Goal: Check status: Check status

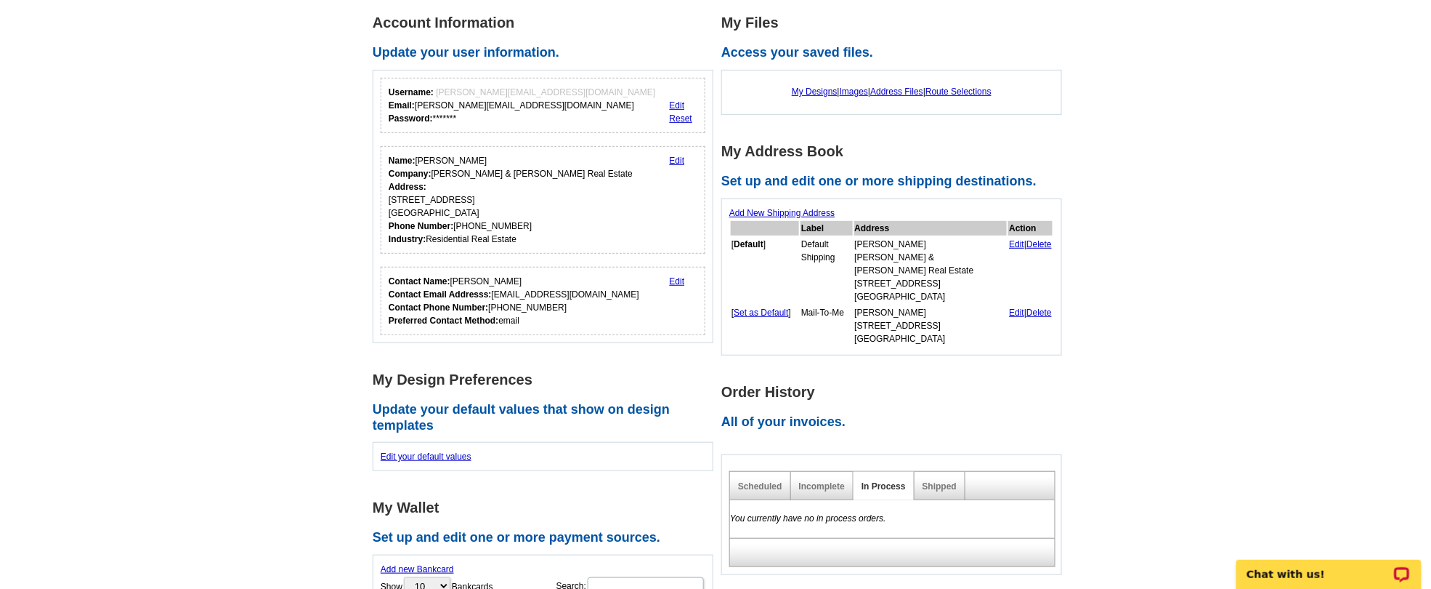
scroll to position [275, 0]
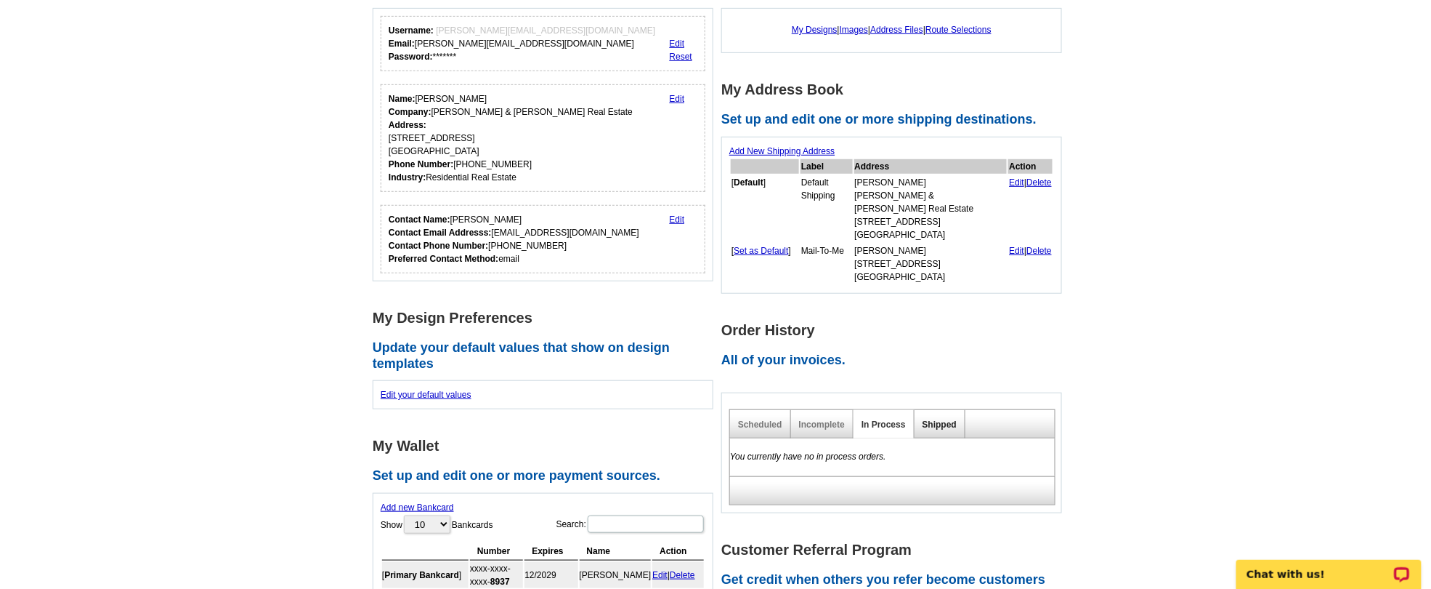
click at [936, 419] on link "Shipped" at bounding box center [940, 424] width 34 height 10
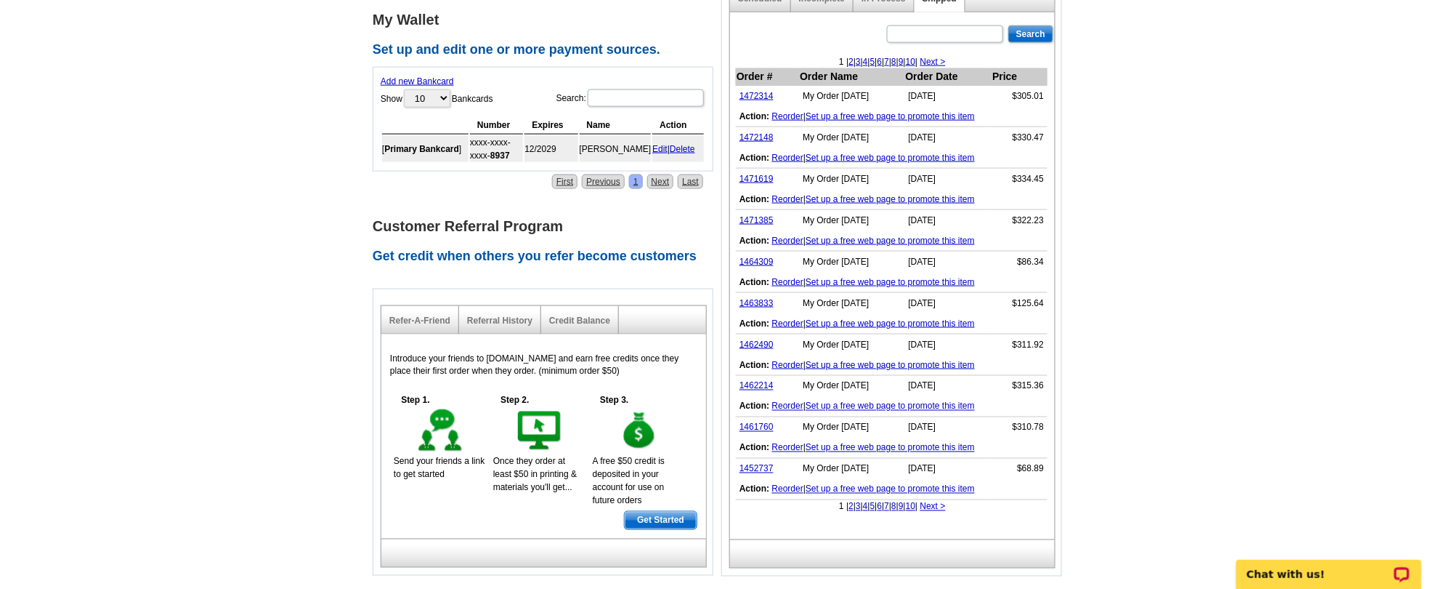
scroll to position [652, 0]
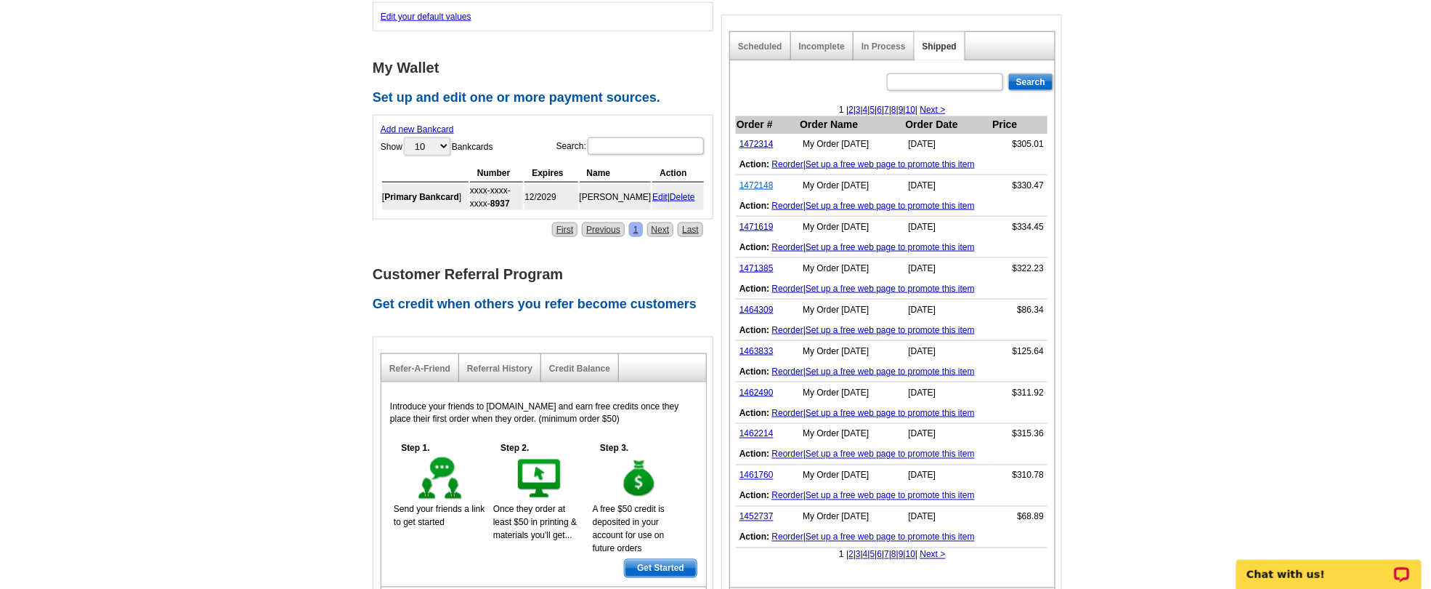
click at [759, 180] on link "1472148" at bounding box center [757, 185] width 34 height 10
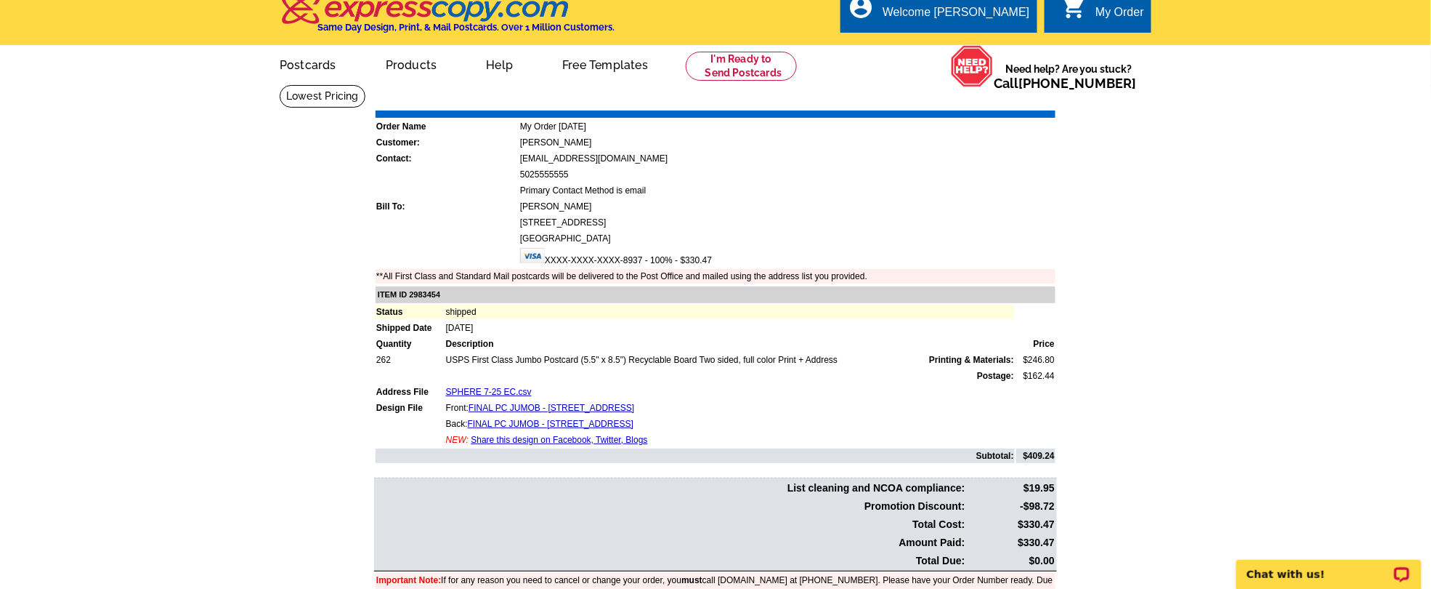
scroll to position [31, 0]
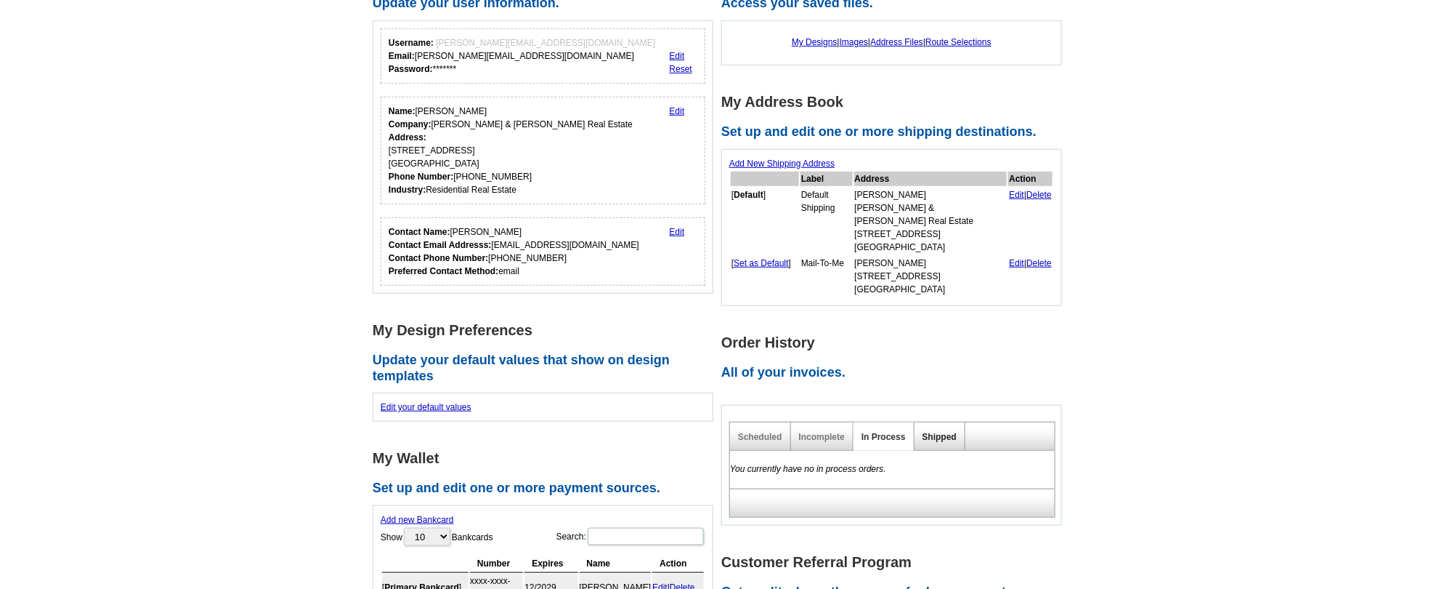
click at [934, 432] on link "Shipped" at bounding box center [940, 437] width 34 height 10
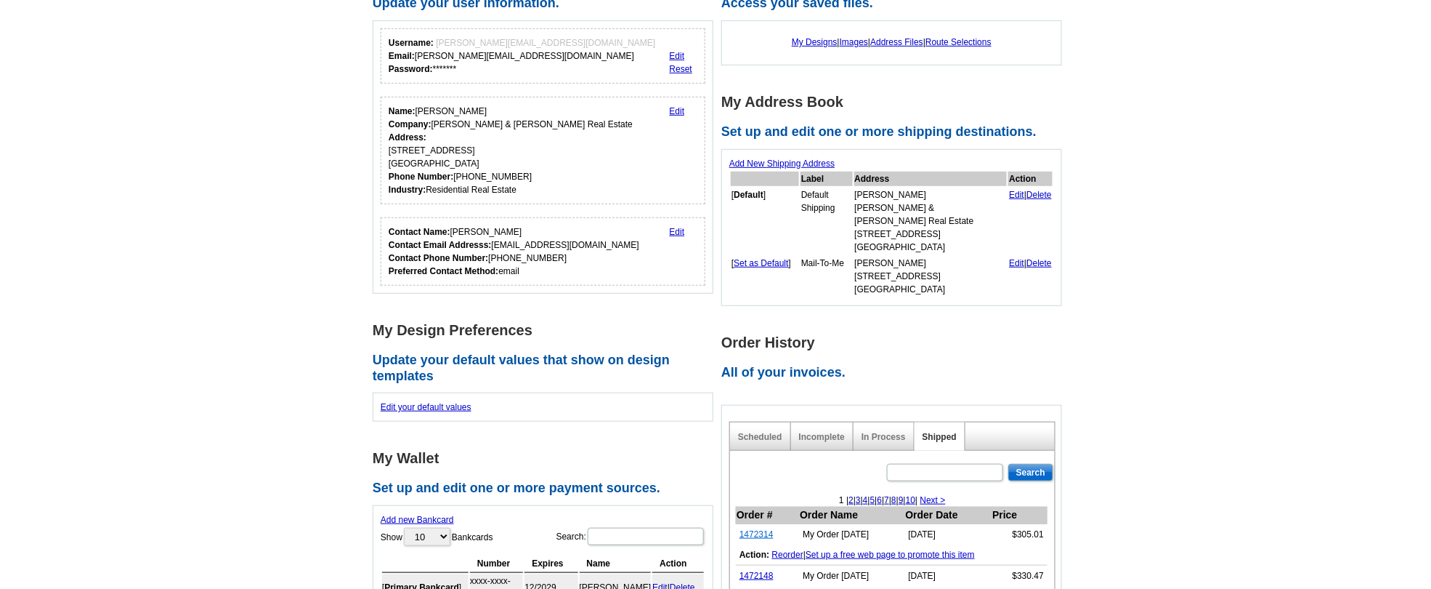
click at [751, 529] on link "1472314" at bounding box center [757, 534] width 34 height 10
